Goal: Task Accomplishment & Management: Manage account settings

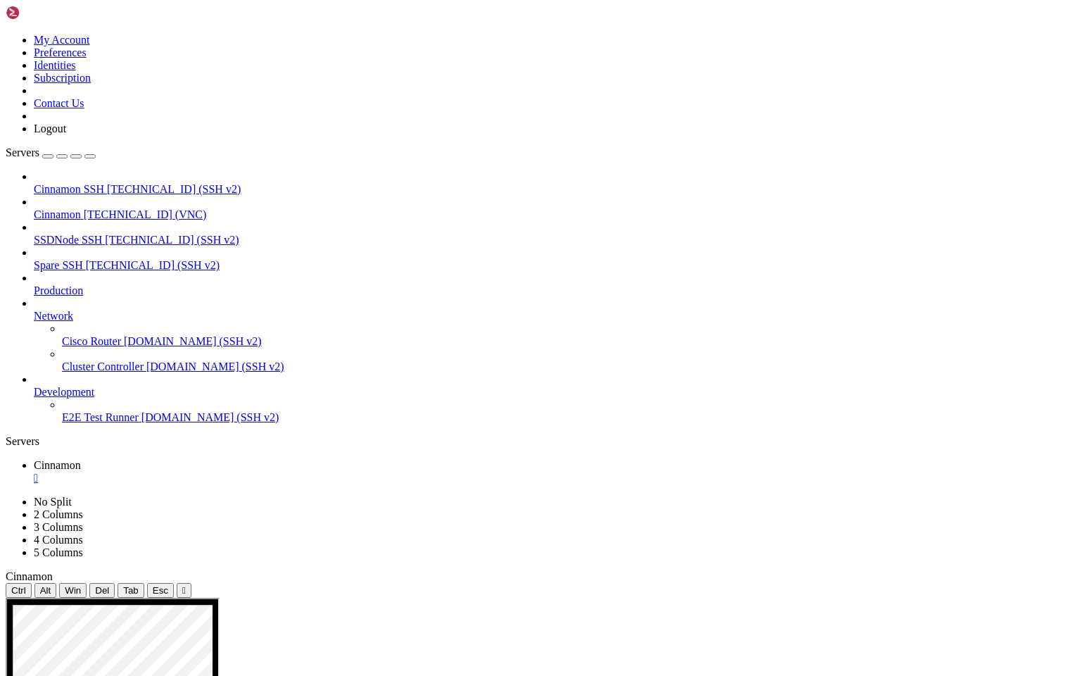
drag, startPoint x: 582, startPoint y: 1037, endPoint x: 657, endPoint y: 1034, distance: 74.7
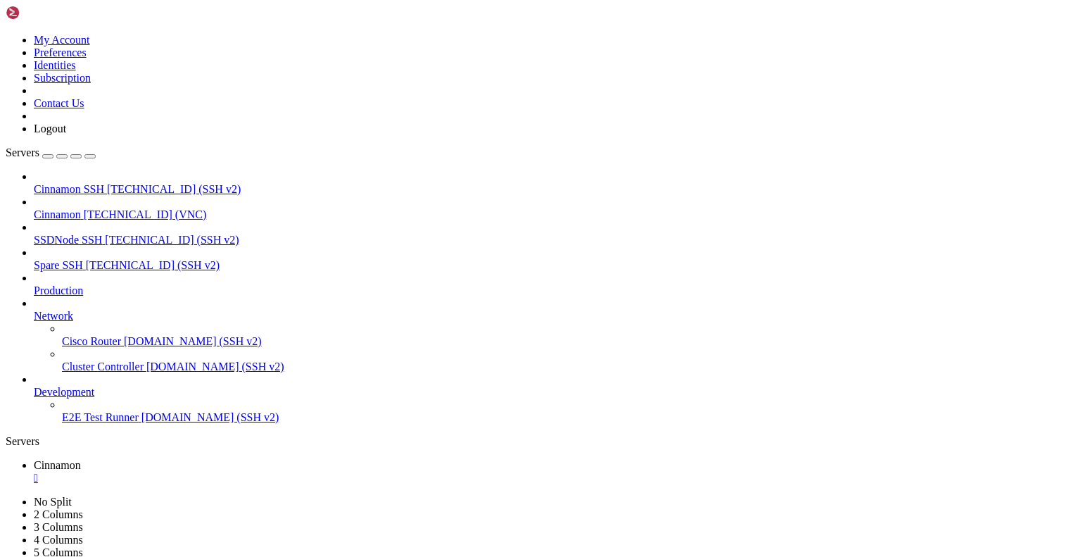
click at [256, 472] on div "" at bounding box center [555, 478] width 1042 height 13
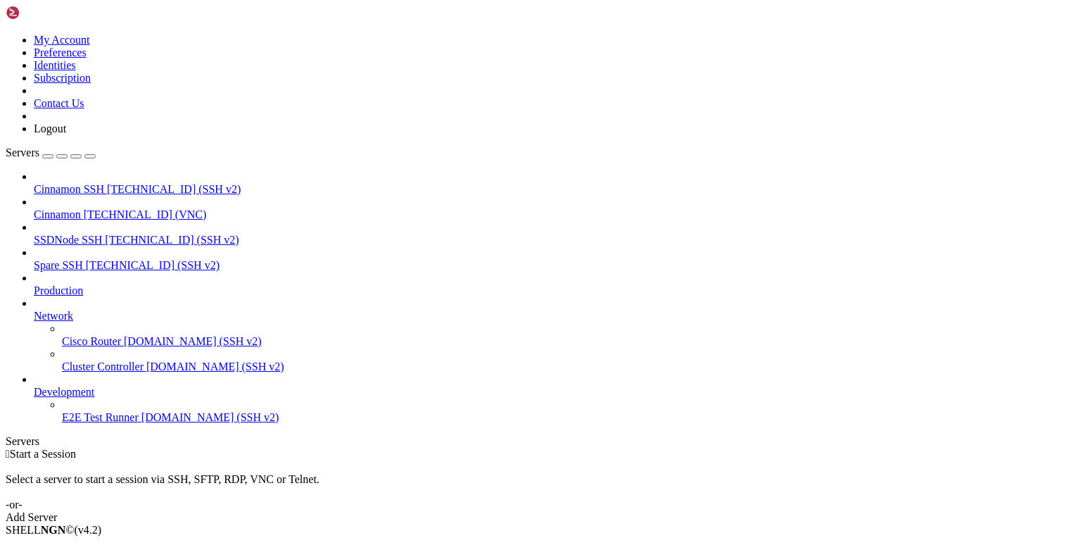
click at [6, 34] on icon at bounding box center [6, 34] width 0 height 0
click at [66, 134] on link "Logout" at bounding box center [50, 129] width 32 height 12
